Goal: Obtain resource: Download file/media

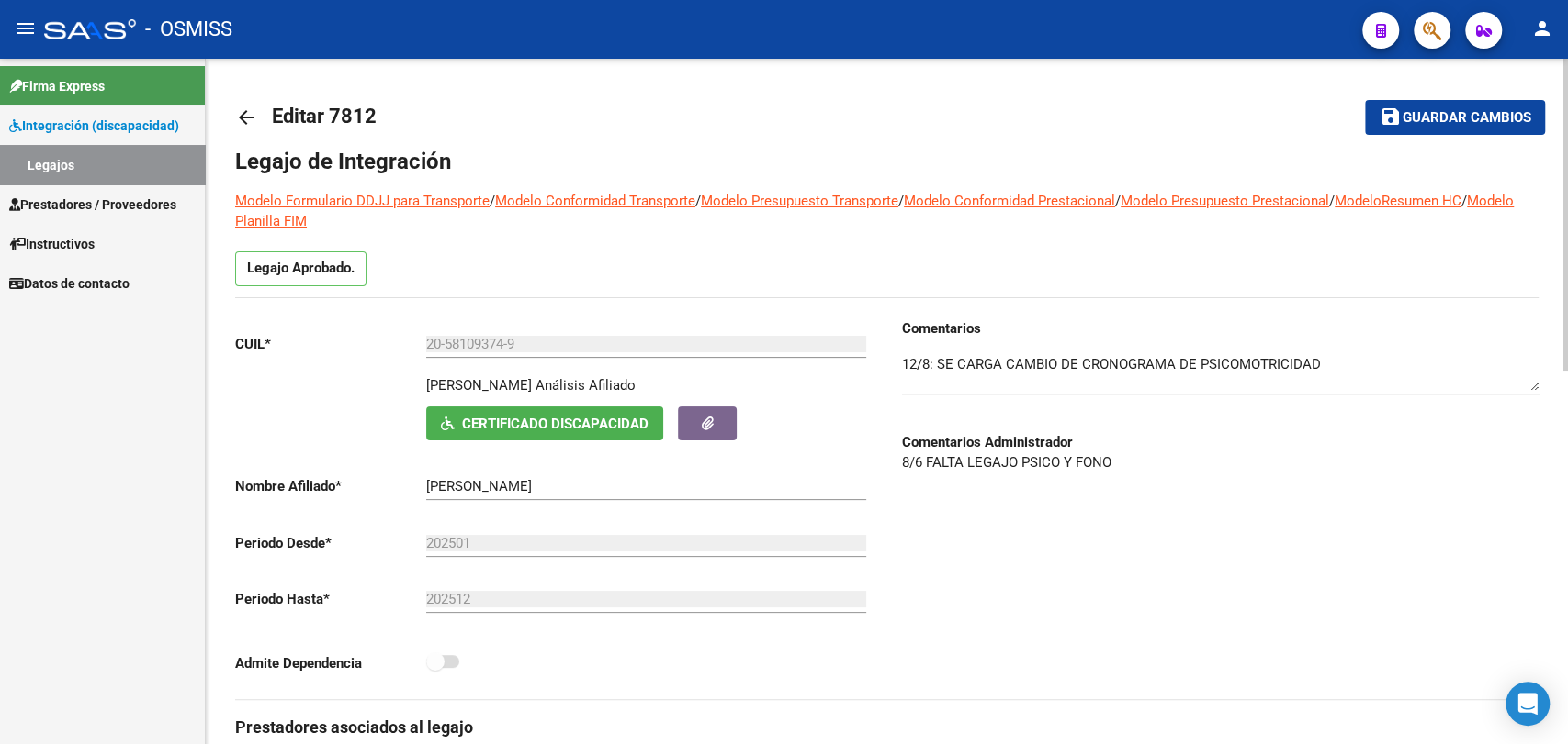
scroll to position [122, 0]
click at [94, 207] on span "Prestadores / Proveedores" at bounding box center [92, 204] width 167 height 20
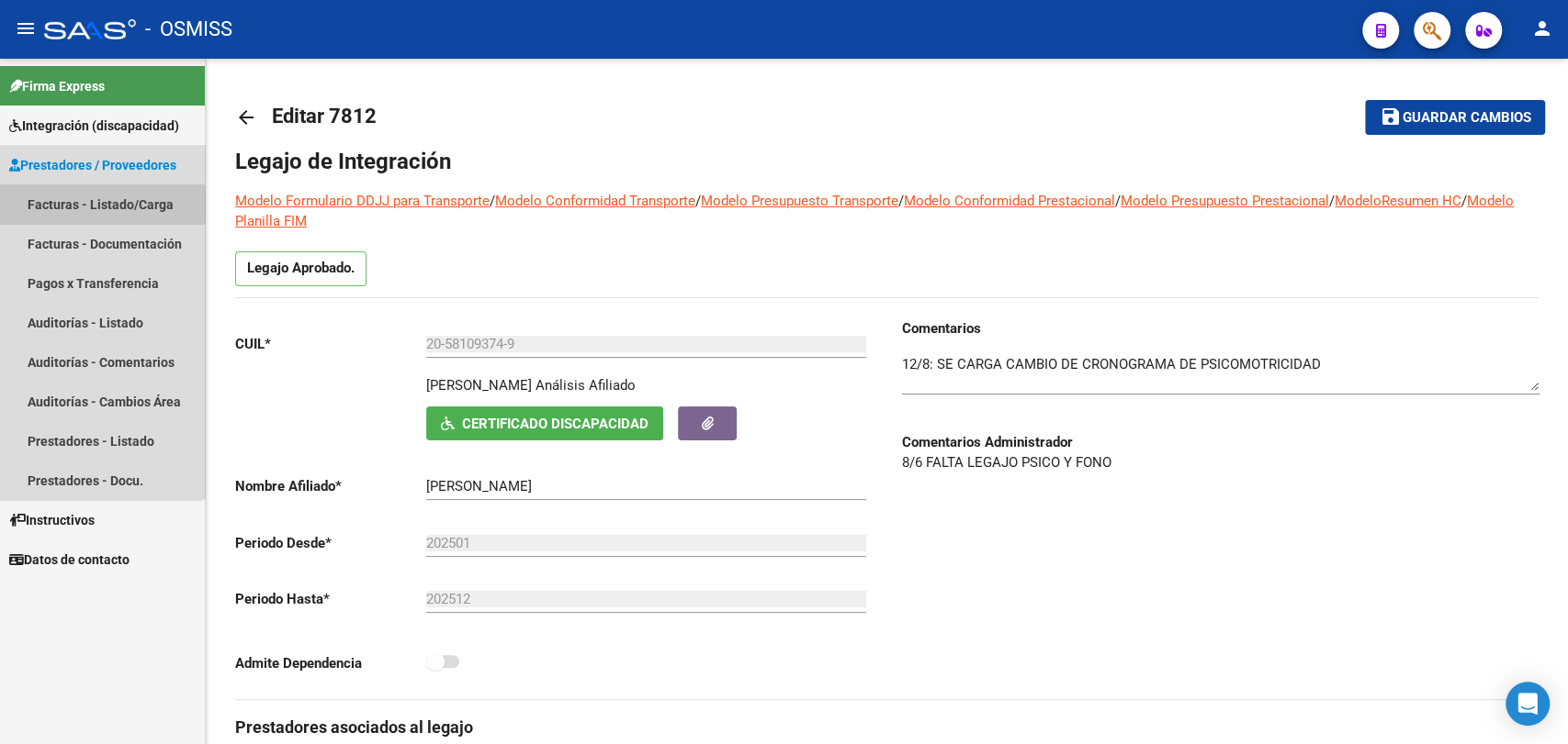
click at [90, 205] on link "Facturas - Listado/Carga" at bounding box center [103, 204] width 205 height 40
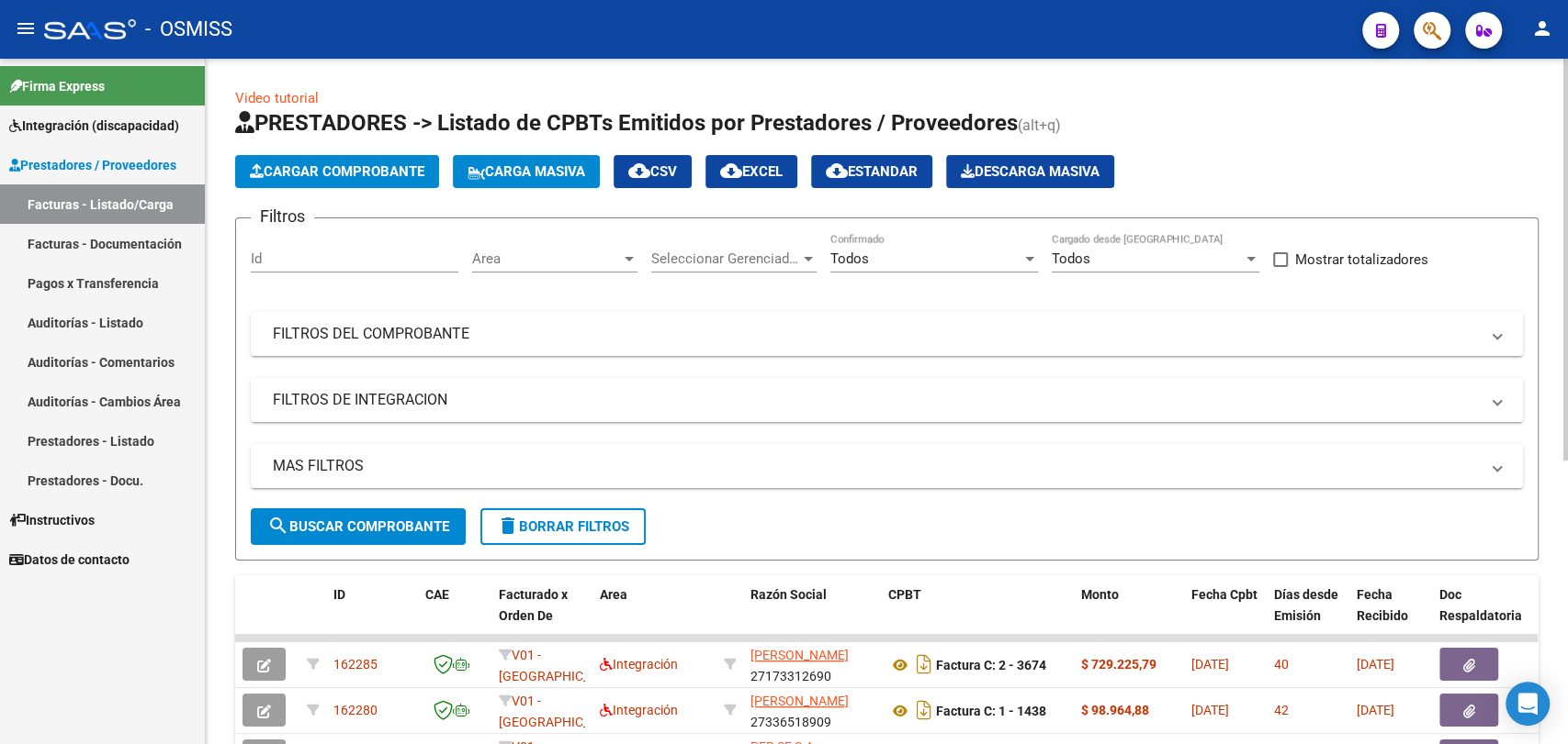
click at [320, 396] on mat-panel-title "FILTROS DE INTEGRACION" at bounding box center [876, 400] width 1206 height 20
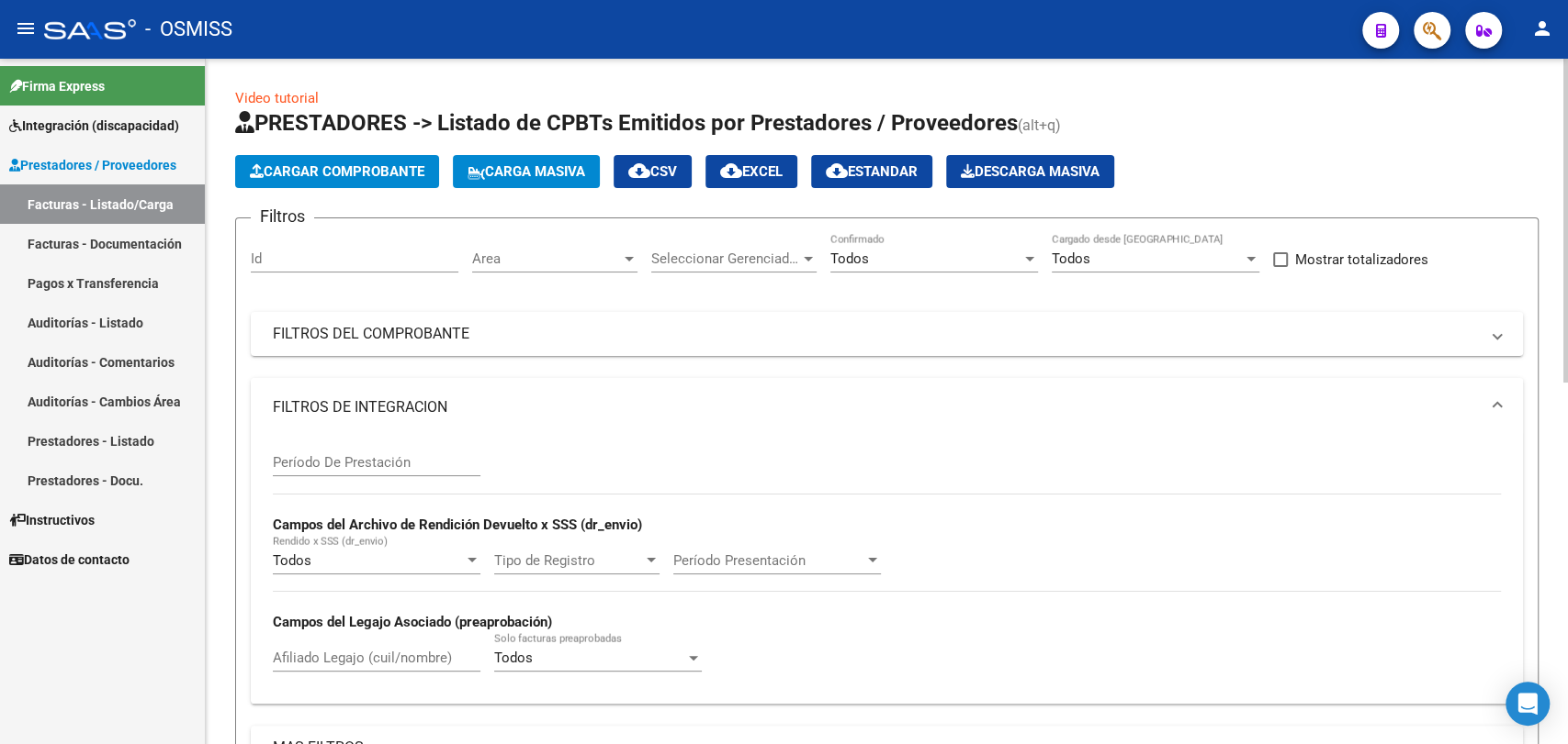
click at [323, 413] on mat-panel-title "FILTROS DE INTEGRACION" at bounding box center [876, 407] width 1206 height 20
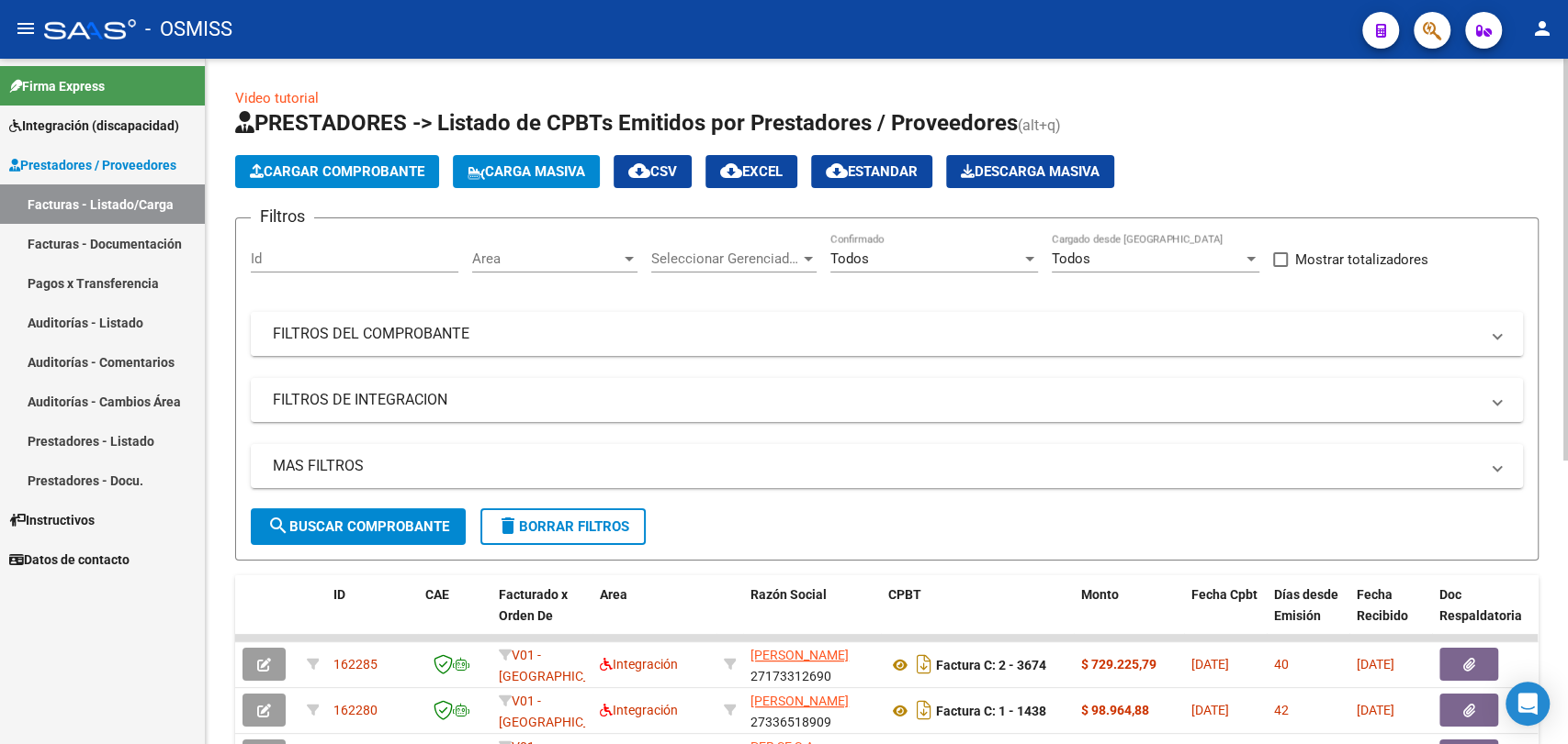
click at [351, 330] on mat-panel-title "FILTROS DEL COMPROBANTE" at bounding box center [876, 334] width 1206 height 20
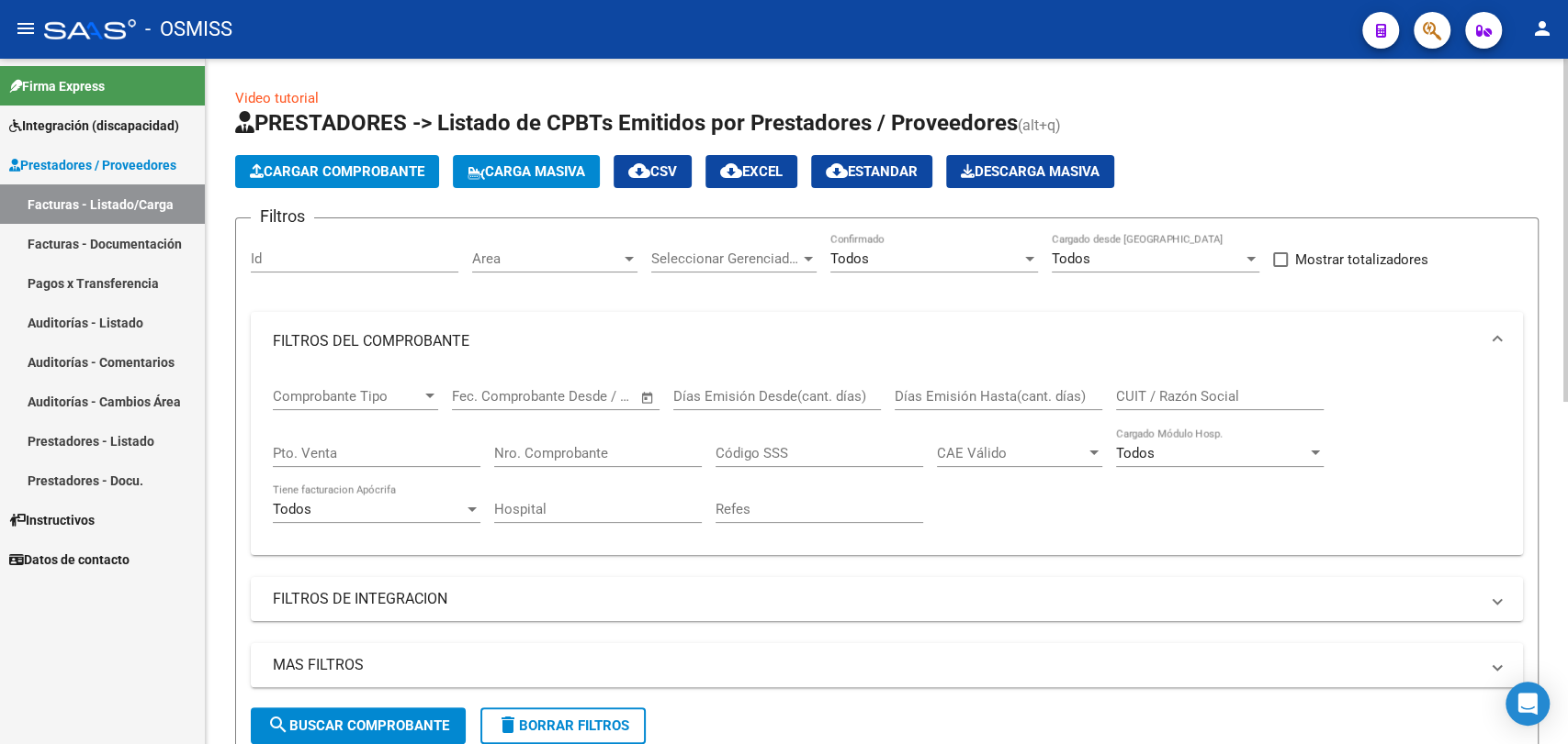
click at [1194, 399] on input "CUIT / Razón Social" at bounding box center [1220, 396] width 207 height 16
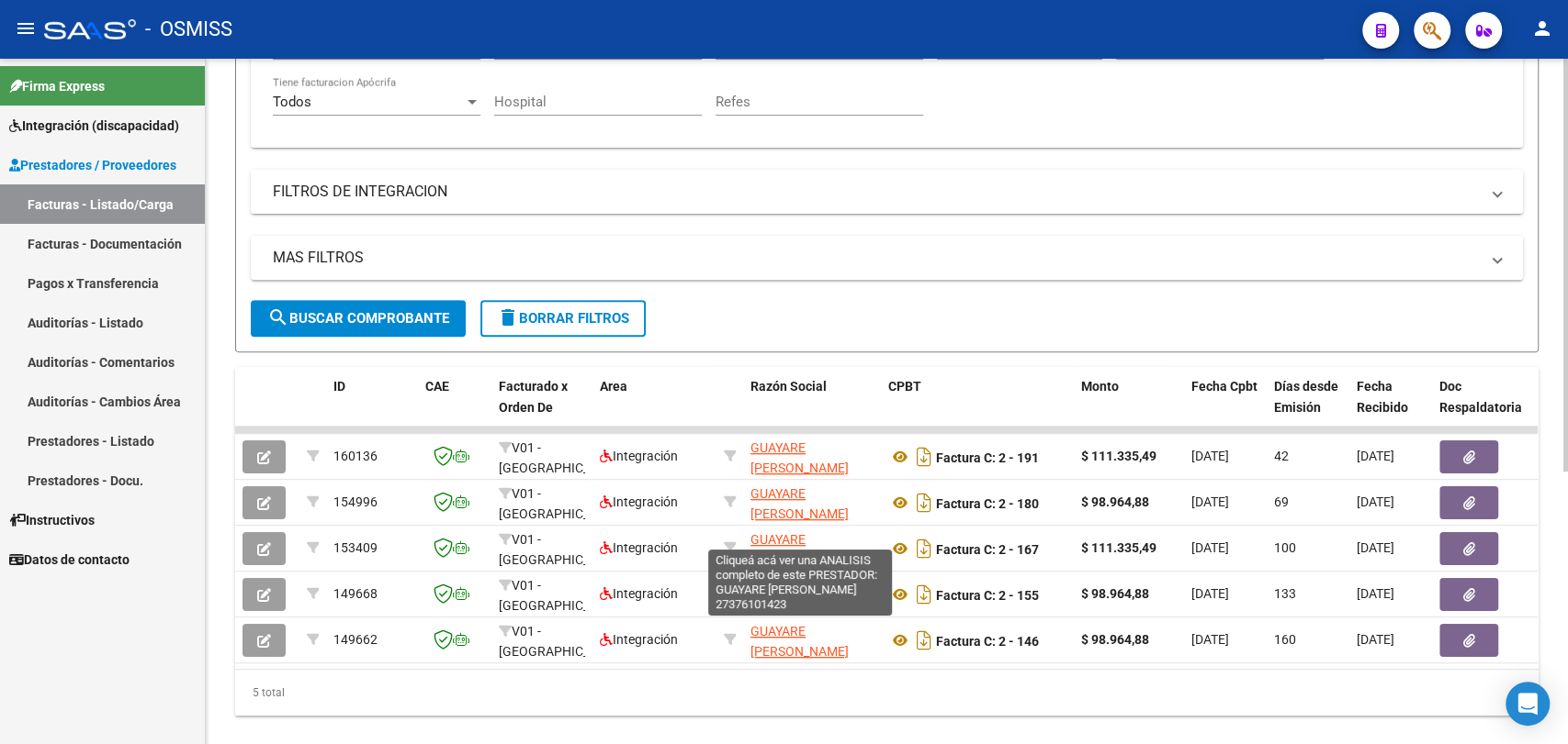
scroll to position [24, 0]
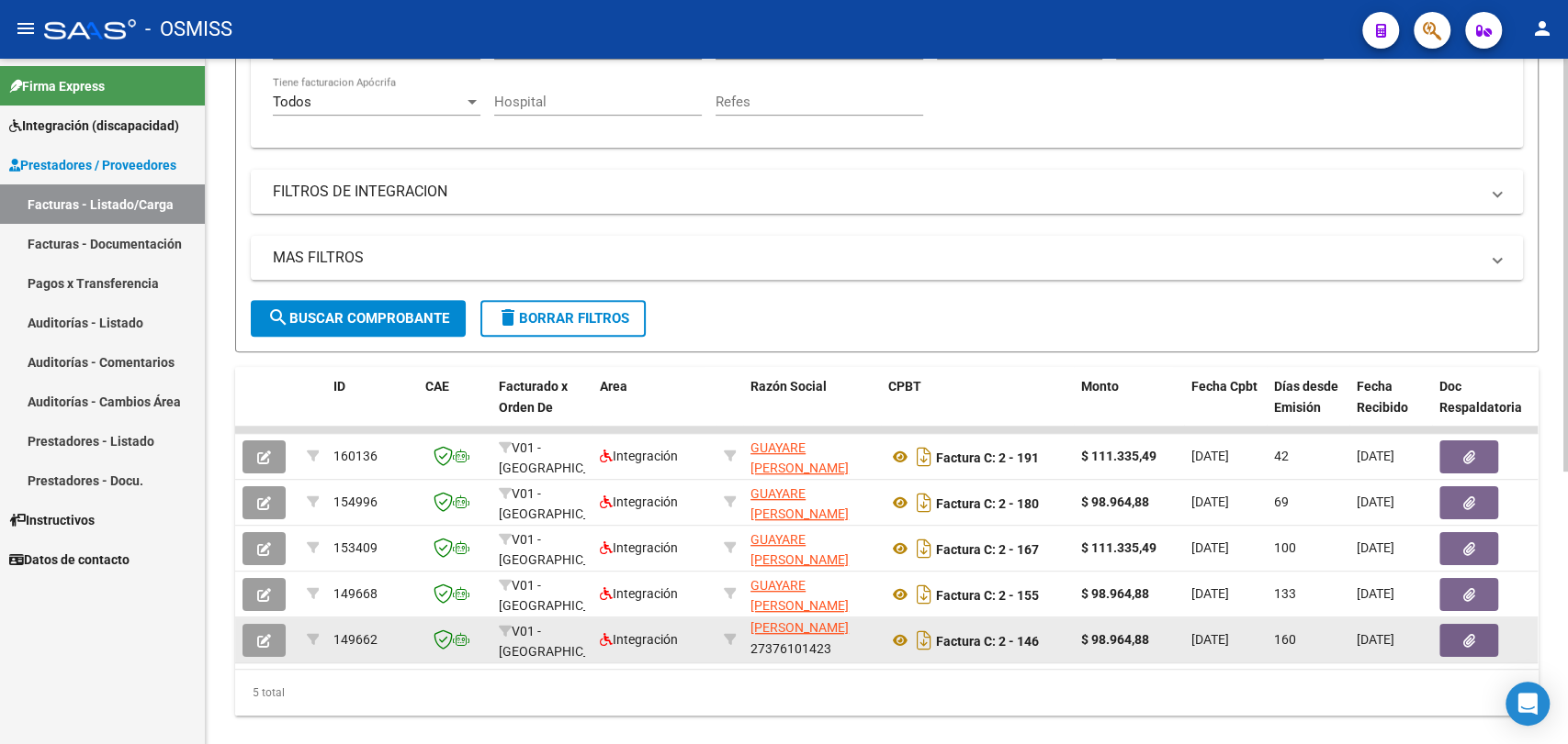
type input "GUAYARE"
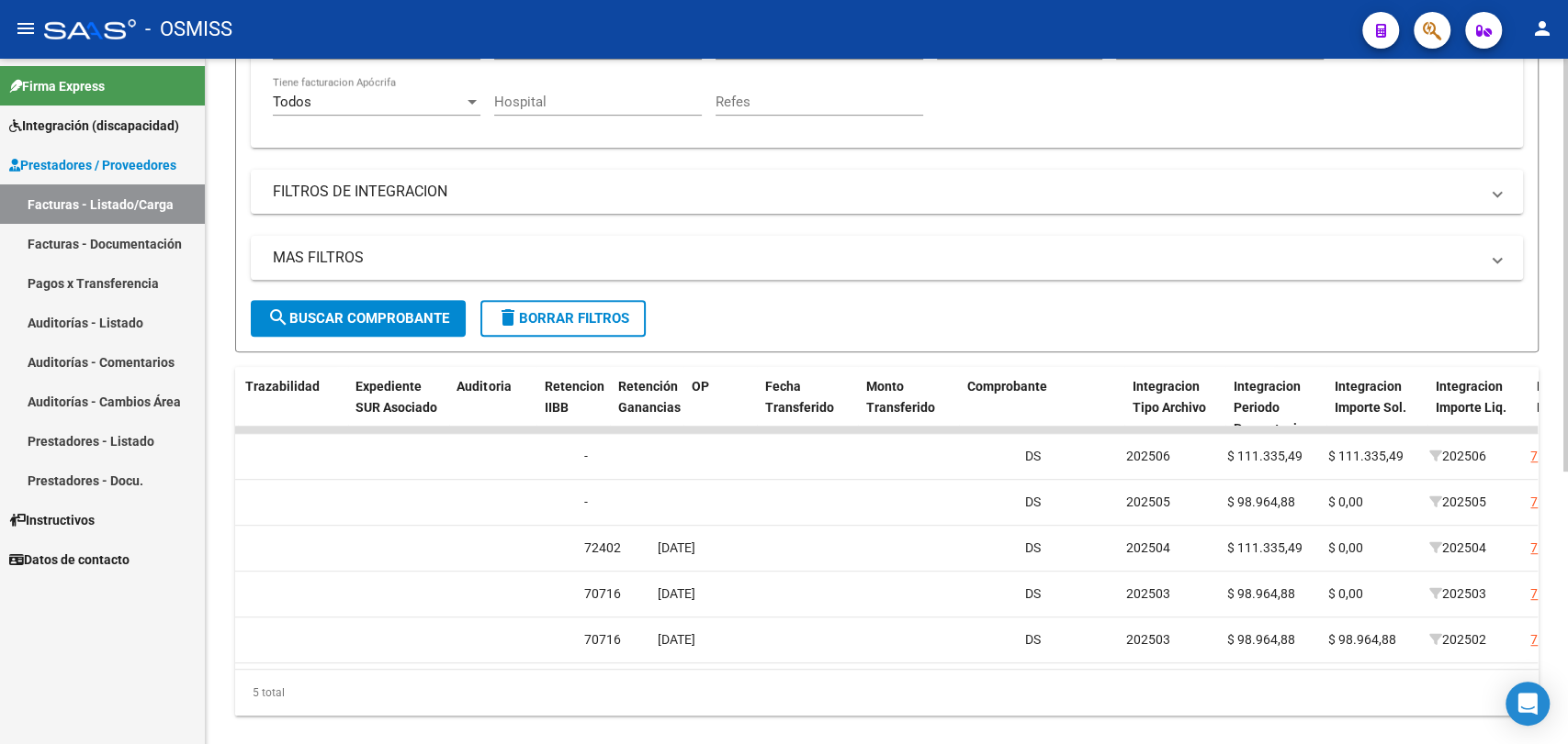
scroll to position [0, 0]
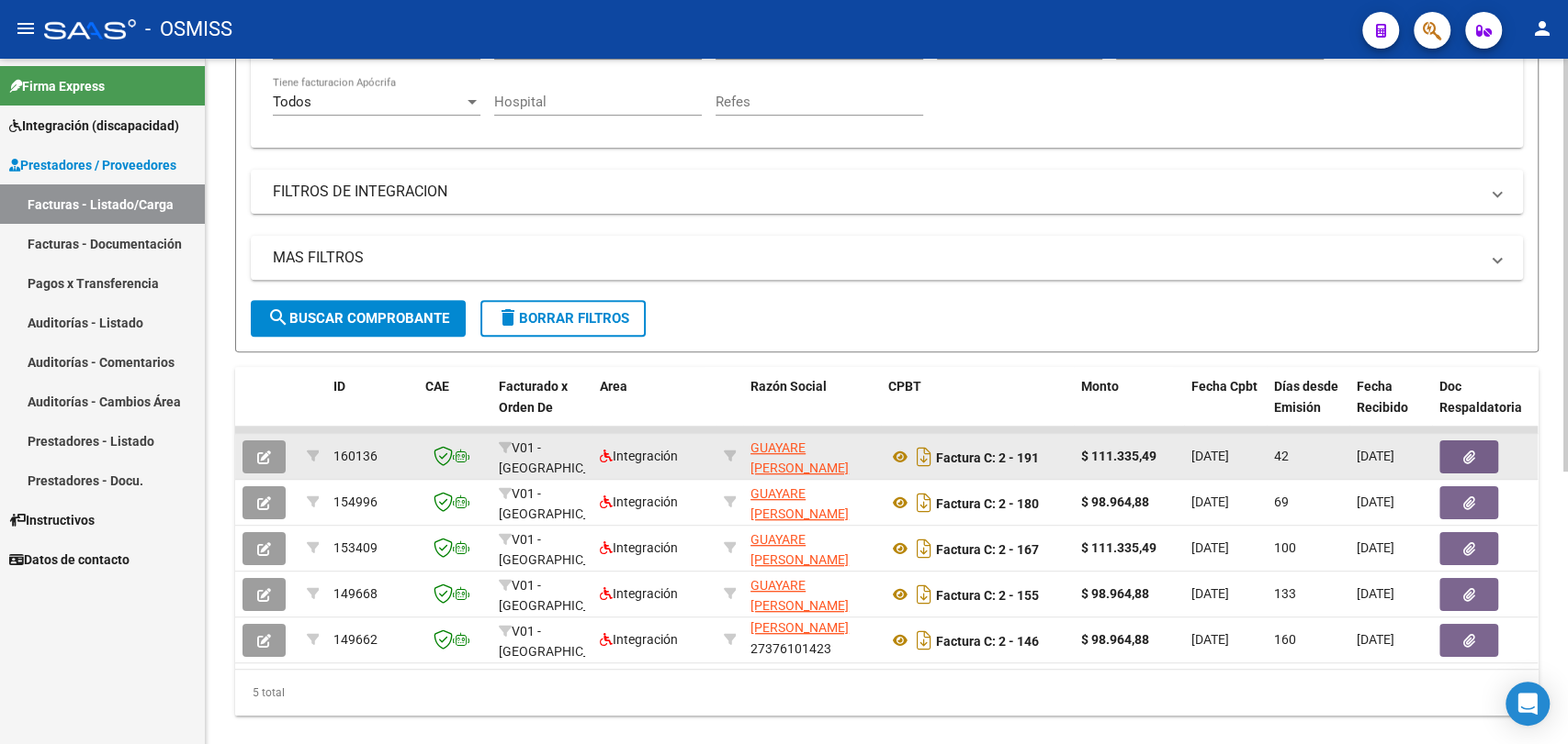
click at [270, 451] on icon "button" at bounding box center [264, 458] width 14 height 14
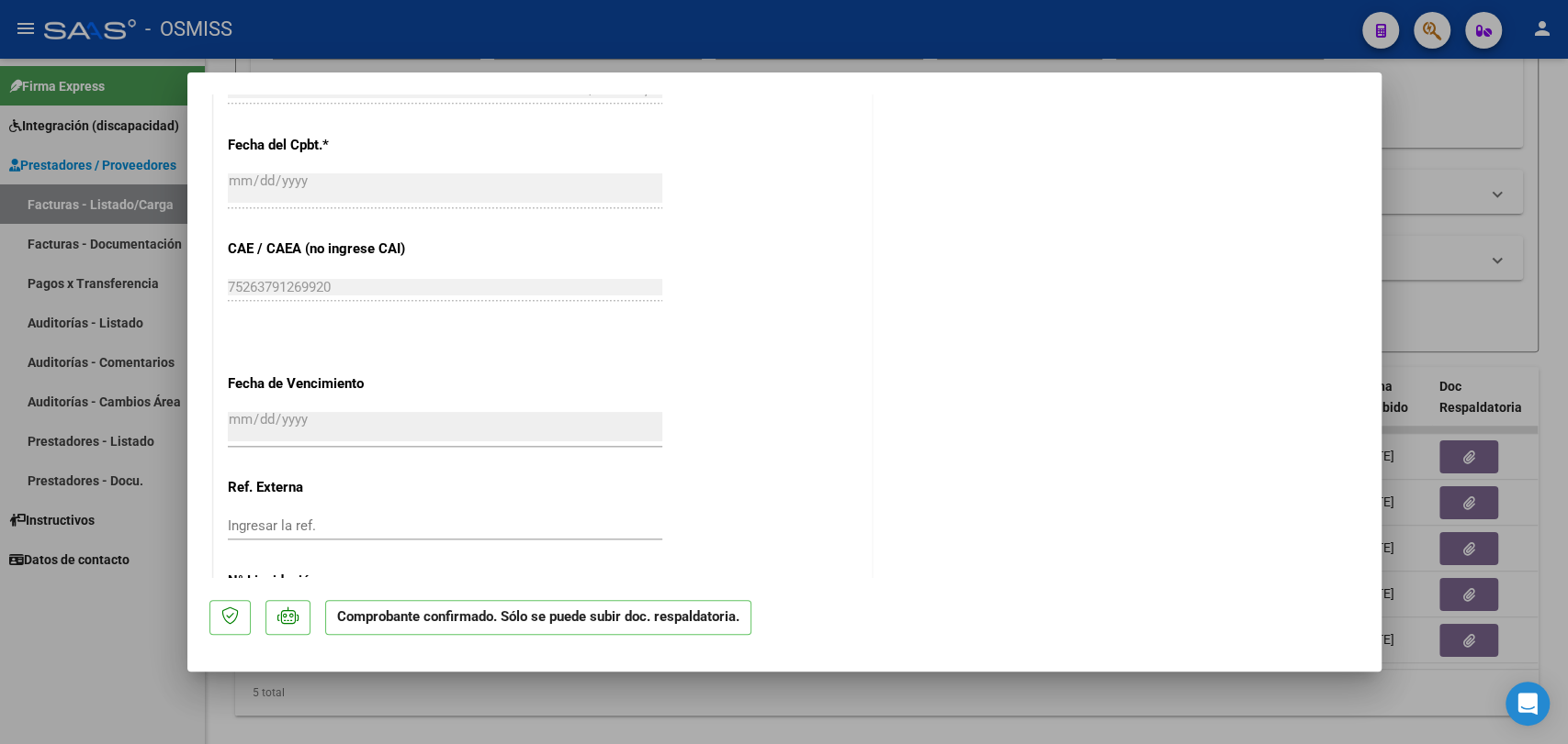
scroll to position [1224, 0]
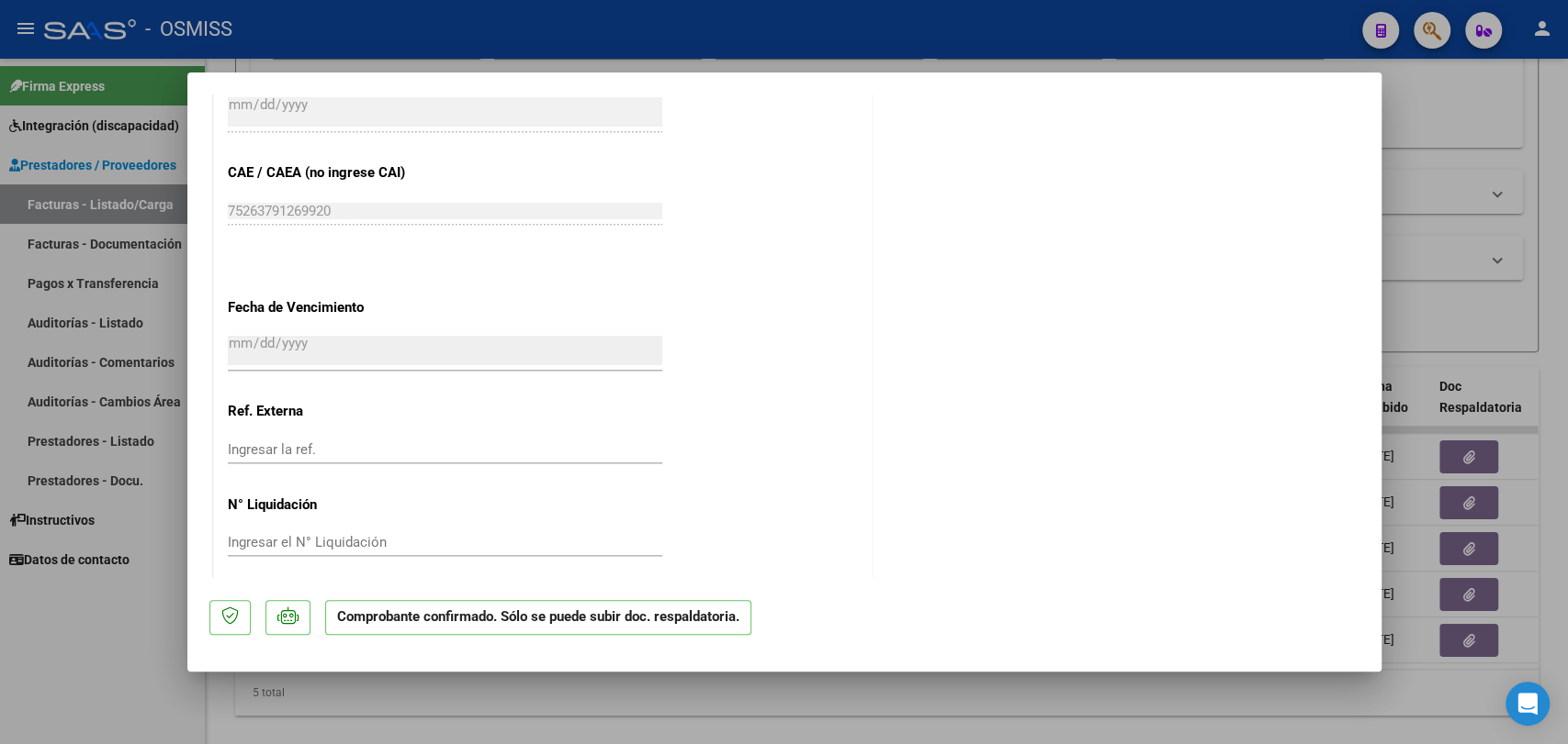
type input "$ 0,00"
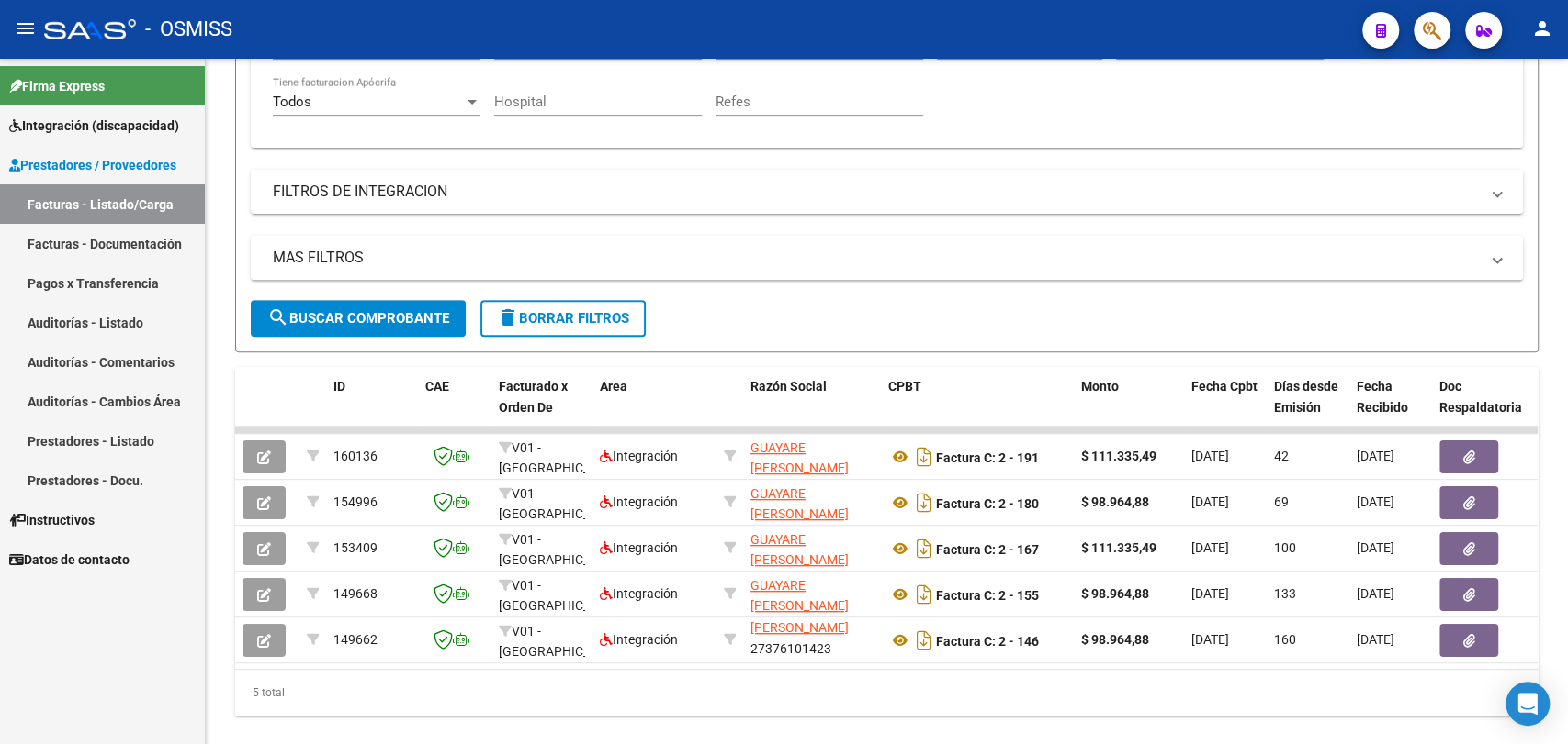
click at [106, 123] on span "Integración (discapacidad)" at bounding box center [94, 126] width 170 height 20
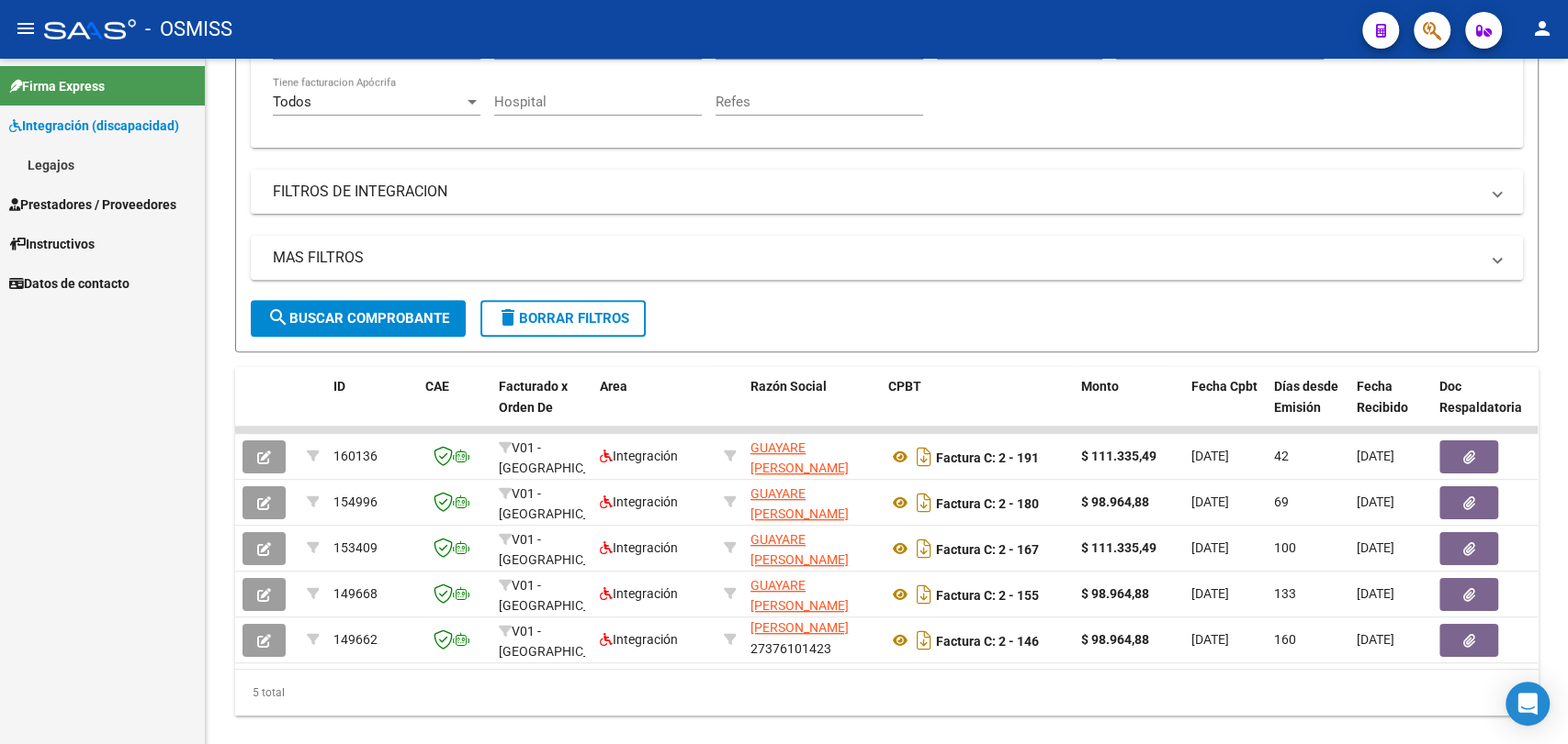
click at [69, 164] on link "Legajos" at bounding box center [103, 164] width 205 height 40
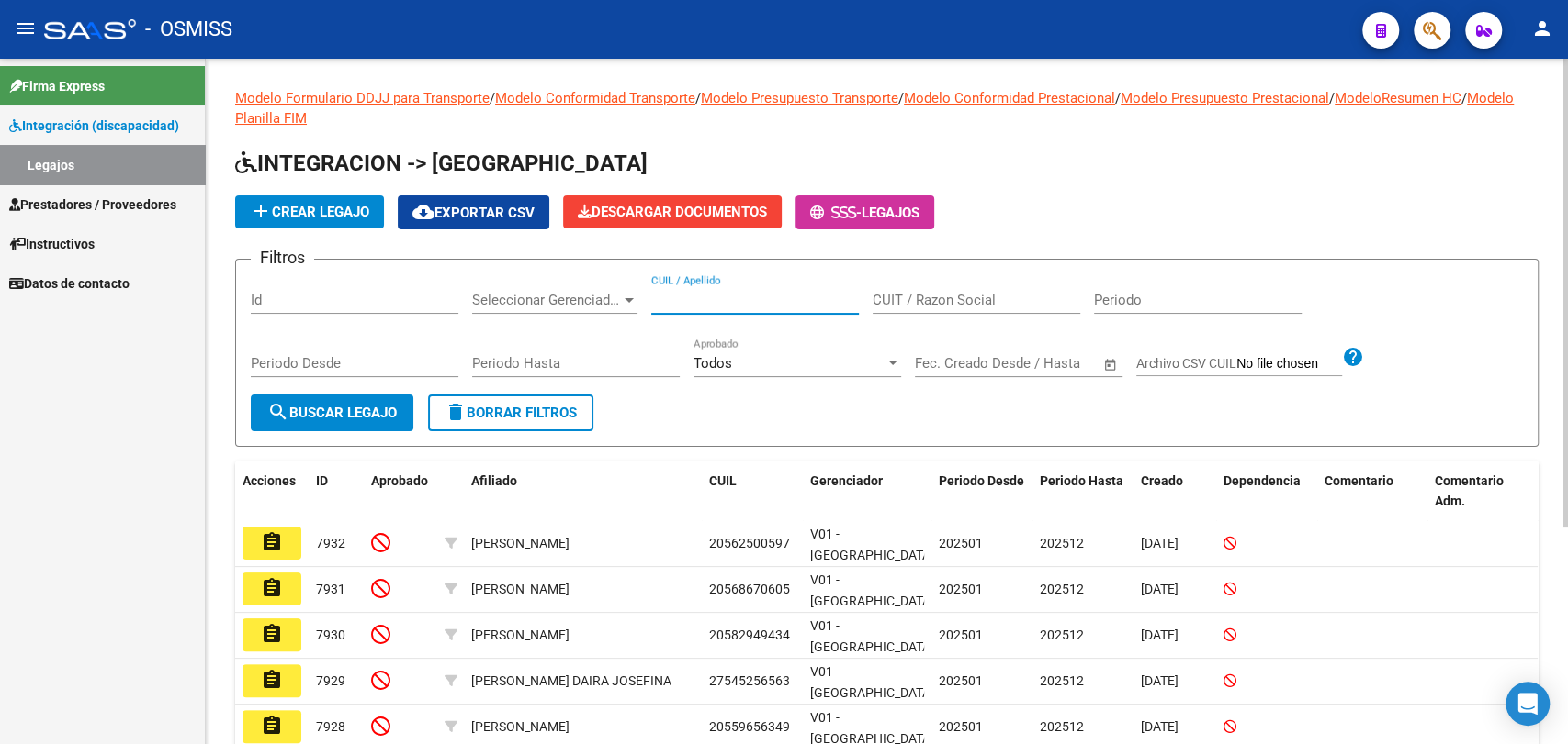
click at [717, 307] on input "CUIL / Apellido" at bounding box center [755, 300] width 207 height 16
type input "villagra"
click at [385, 404] on span "search Buscar Legajo" at bounding box center [332, 412] width 130 height 16
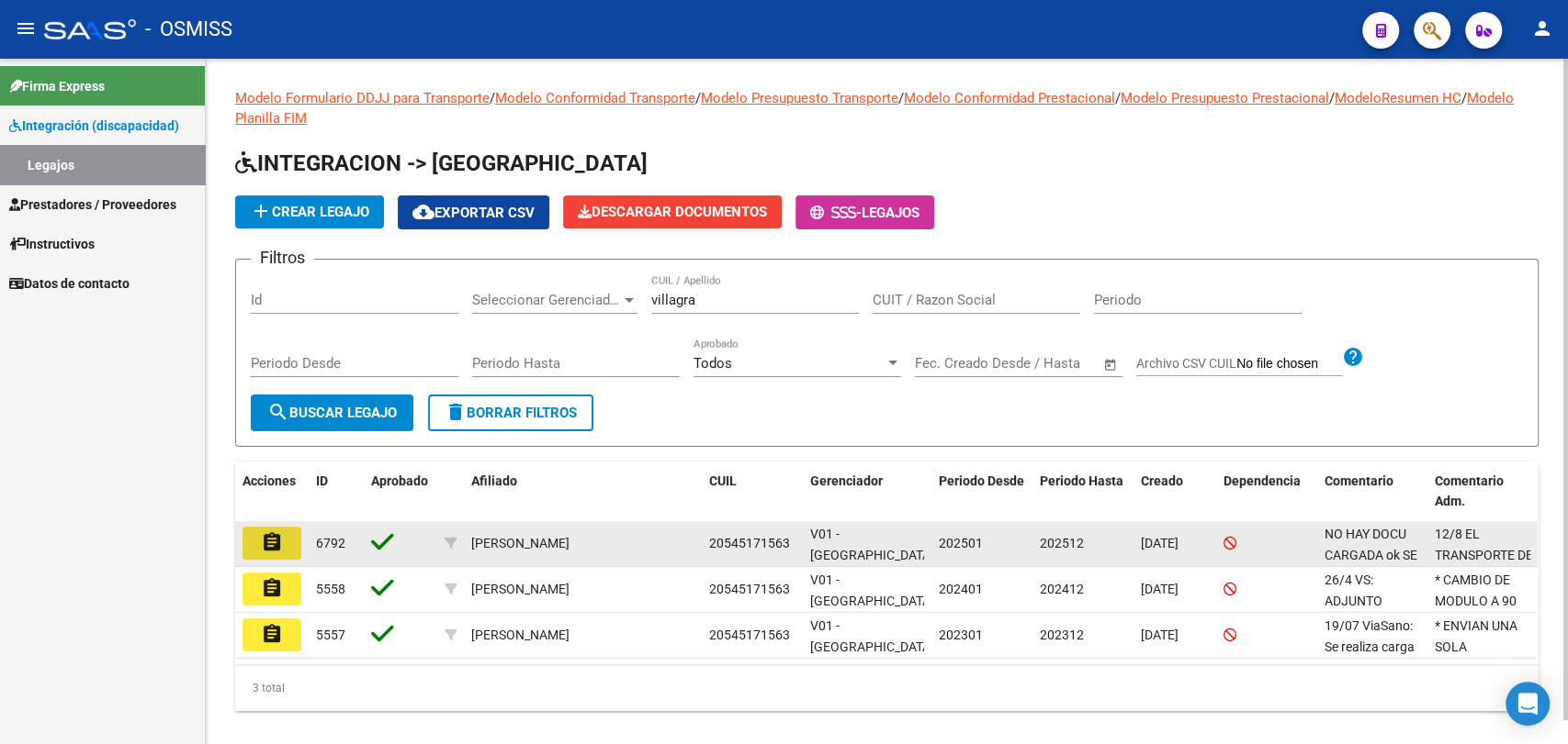
click at [278, 553] on button "assignment" at bounding box center [271, 544] width 59 height 33
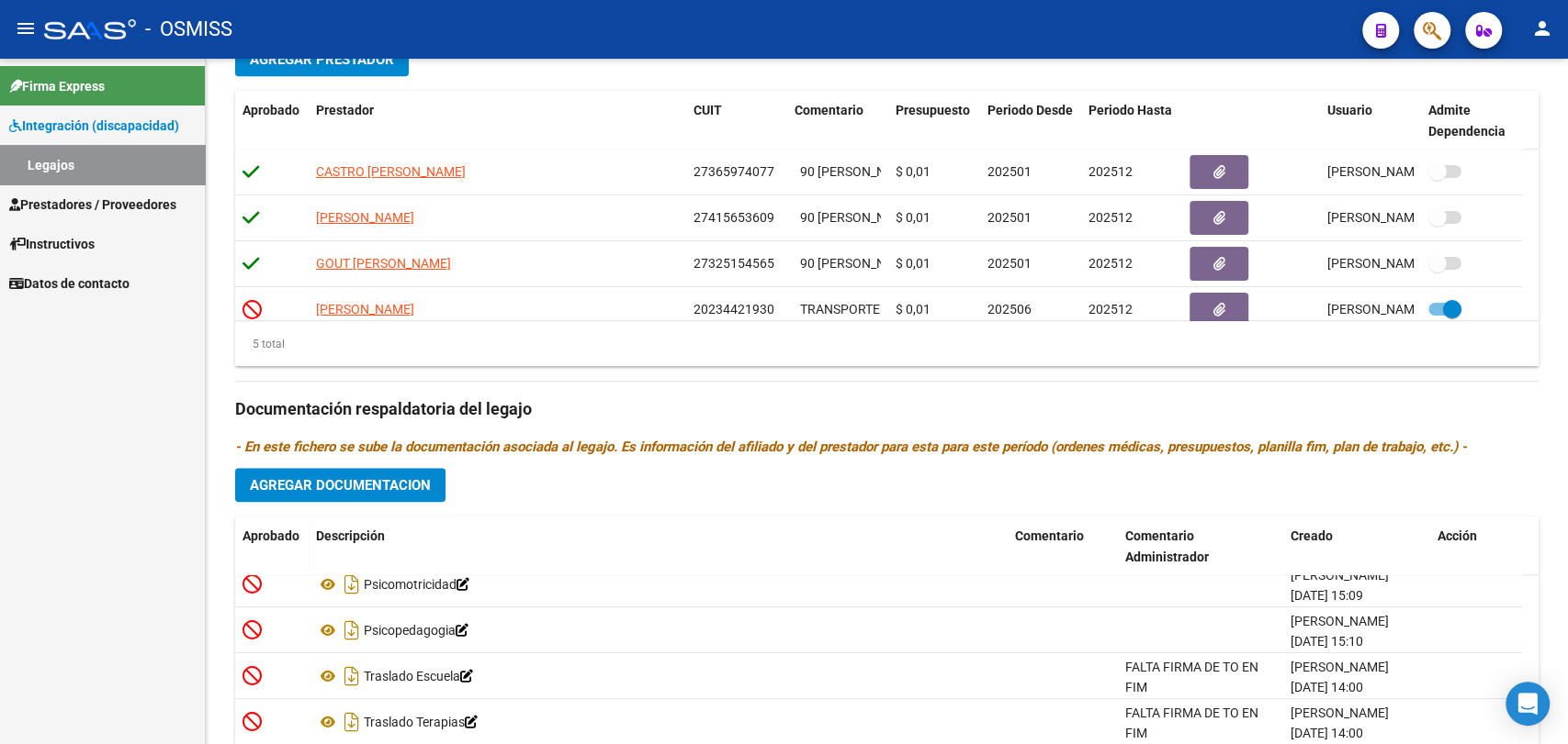
scroll to position [385, 0]
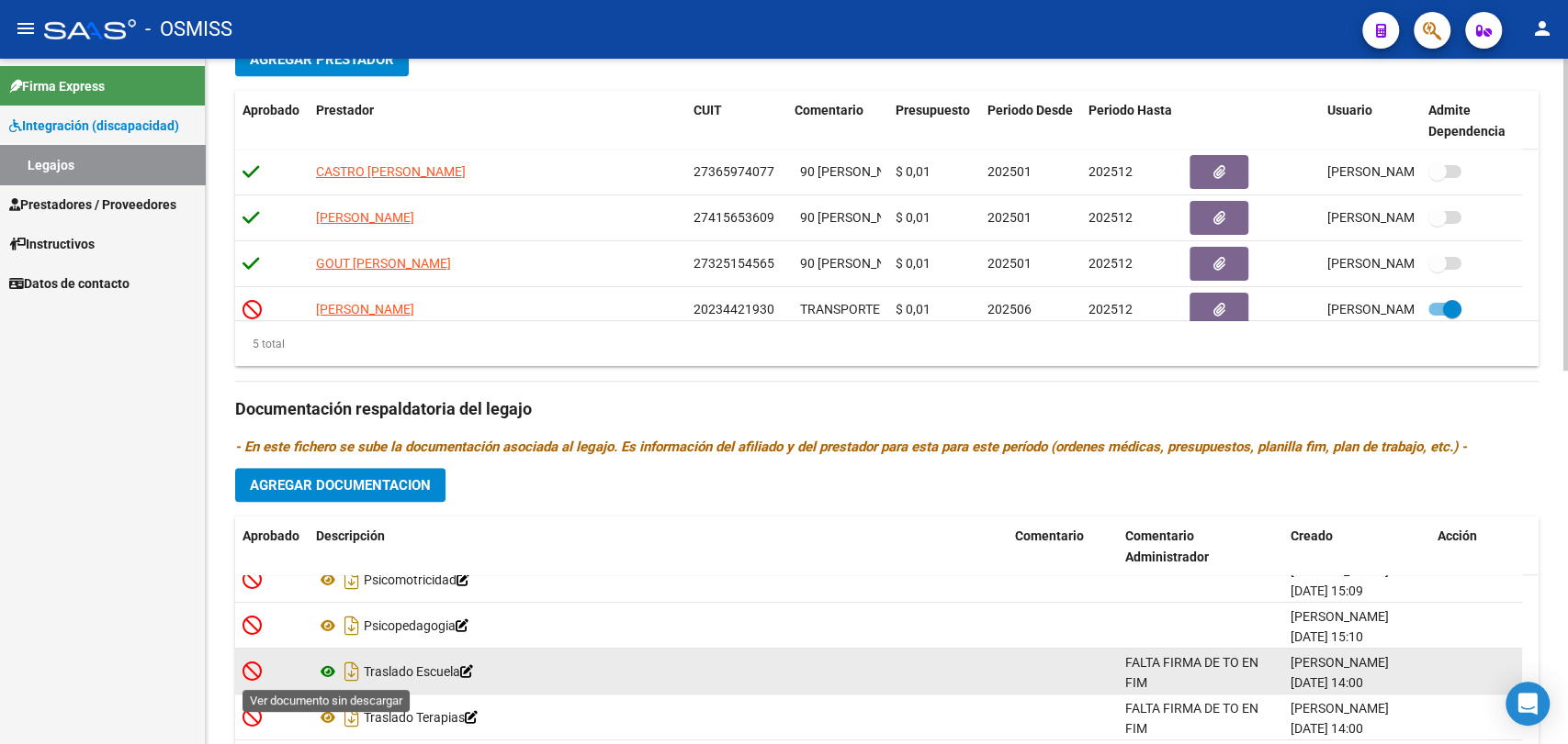
click at [334, 667] on icon at bounding box center [327, 671] width 24 height 22
